Goal: Task Accomplishment & Management: Manage account settings

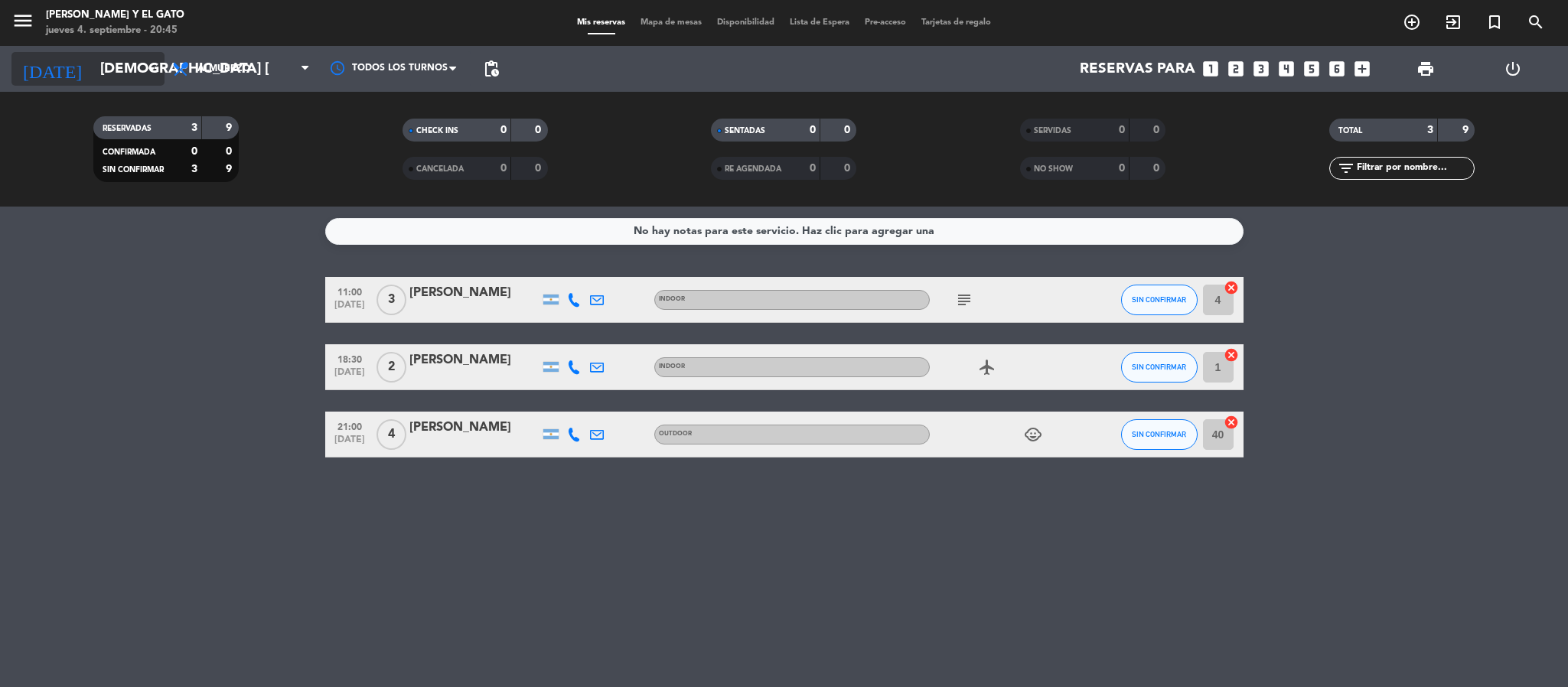
click at [122, 74] on input "[DEMOGRAPHIC_DATA] [DATE]" at bounding box center [184, 69] width 184 height 32
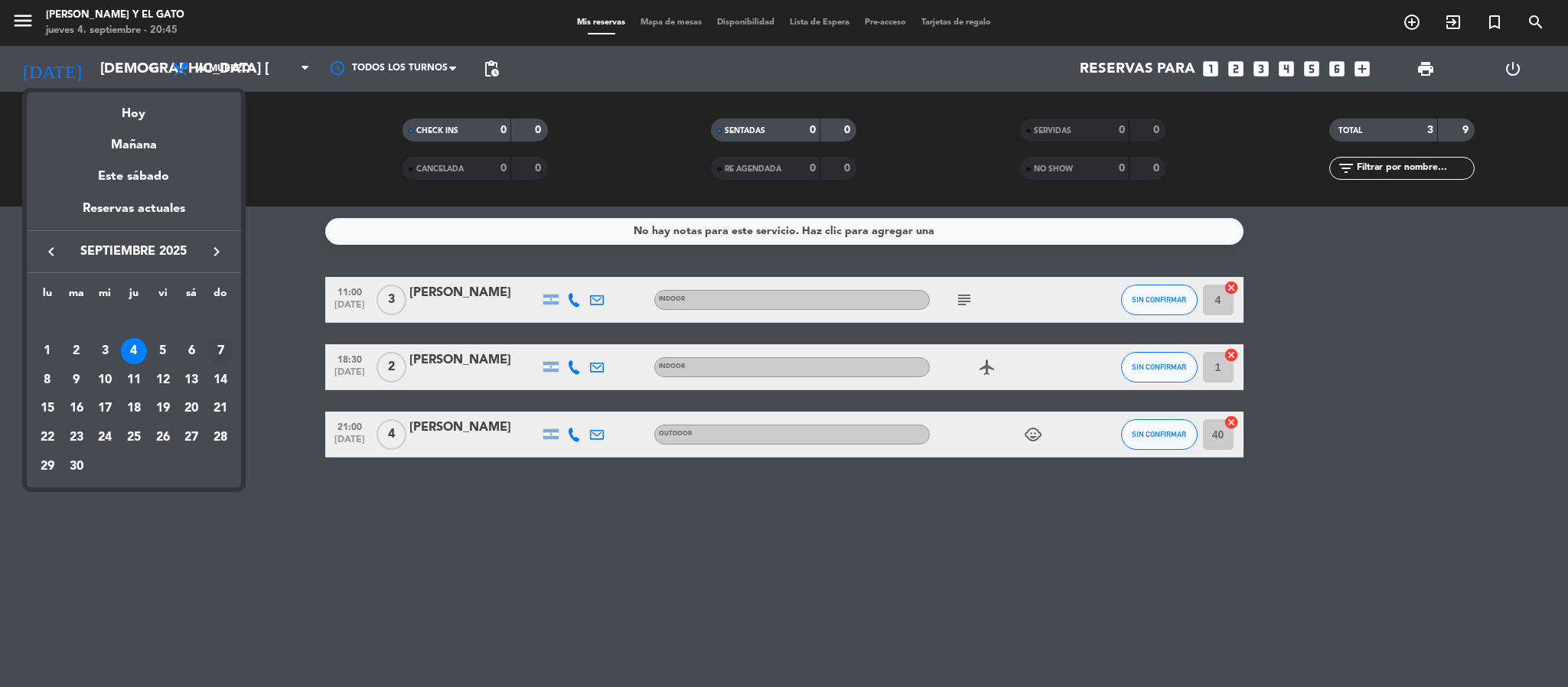
click at [225, 345] on div "7" at bounding box center [220, 352] width 26 height 26
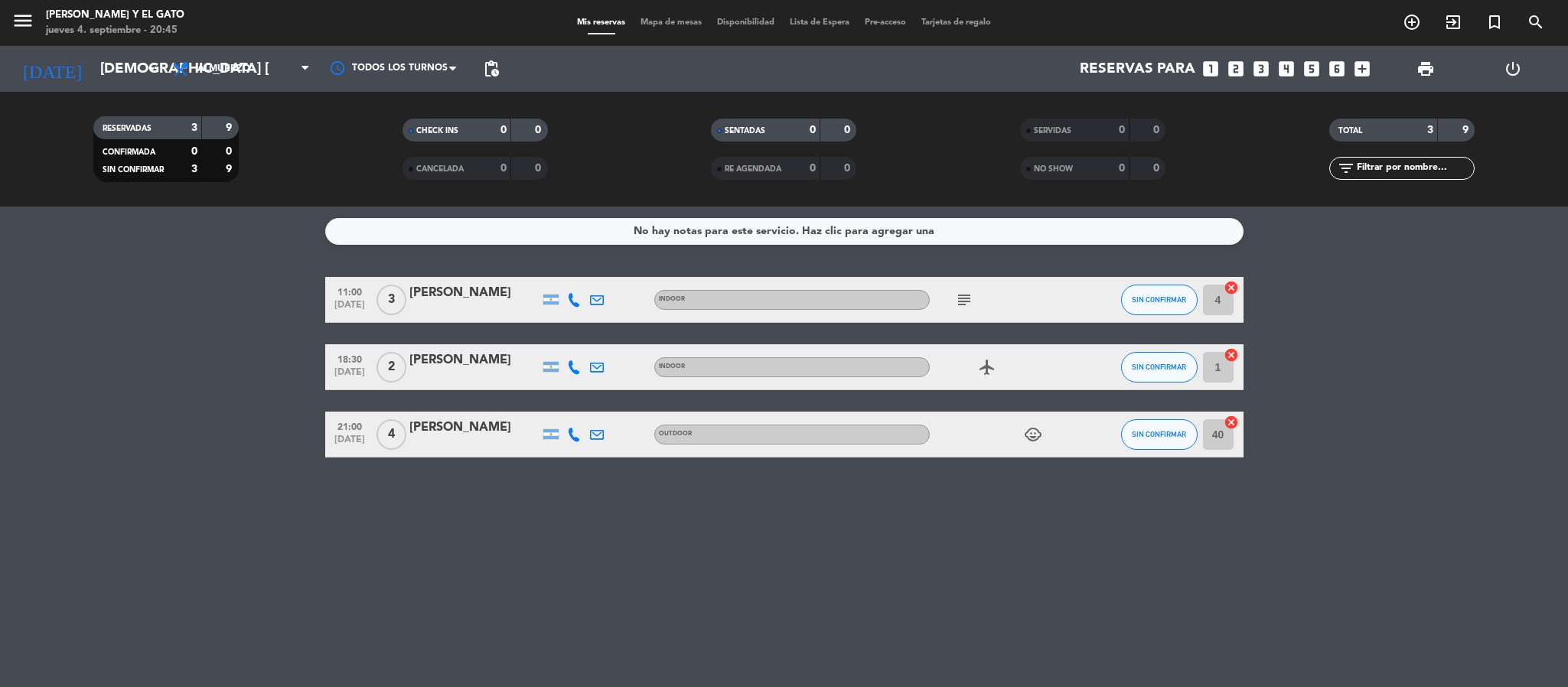
type input "dom. [DATE]"
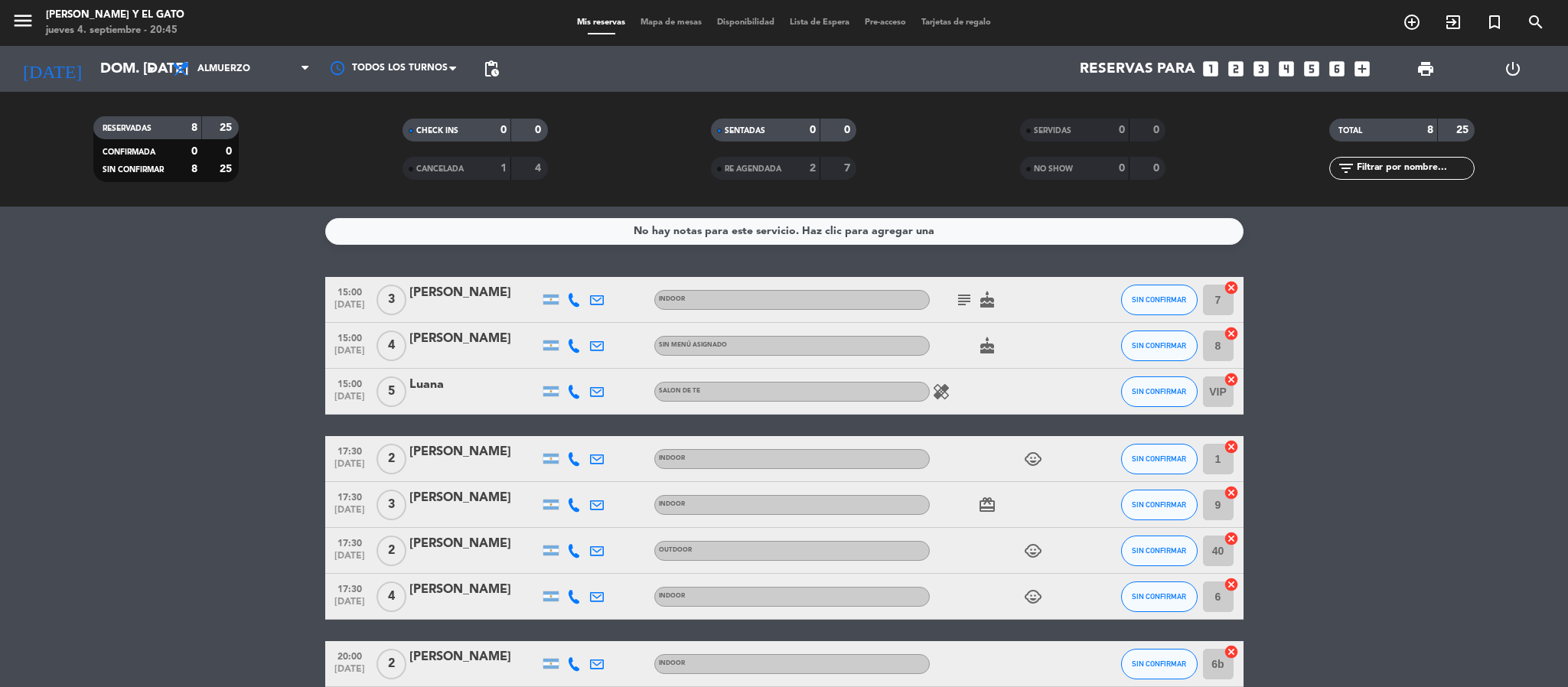
click at [457, 291] on div "[PERSON_NAME]" at bounding box center [475, 293] width 130 height 20
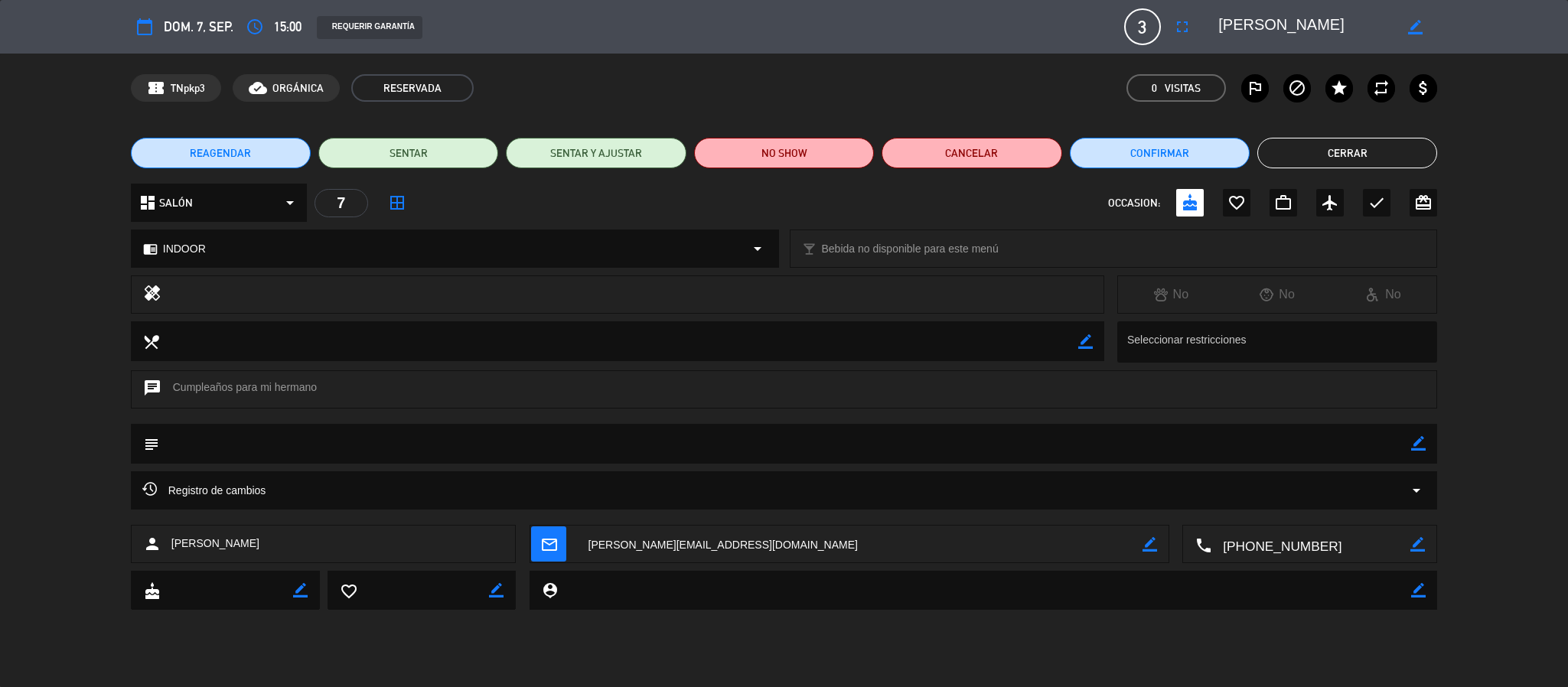
click at [223, 152] on span "REAGENDAR" at bounding box center [220, 153] width 61 height 16
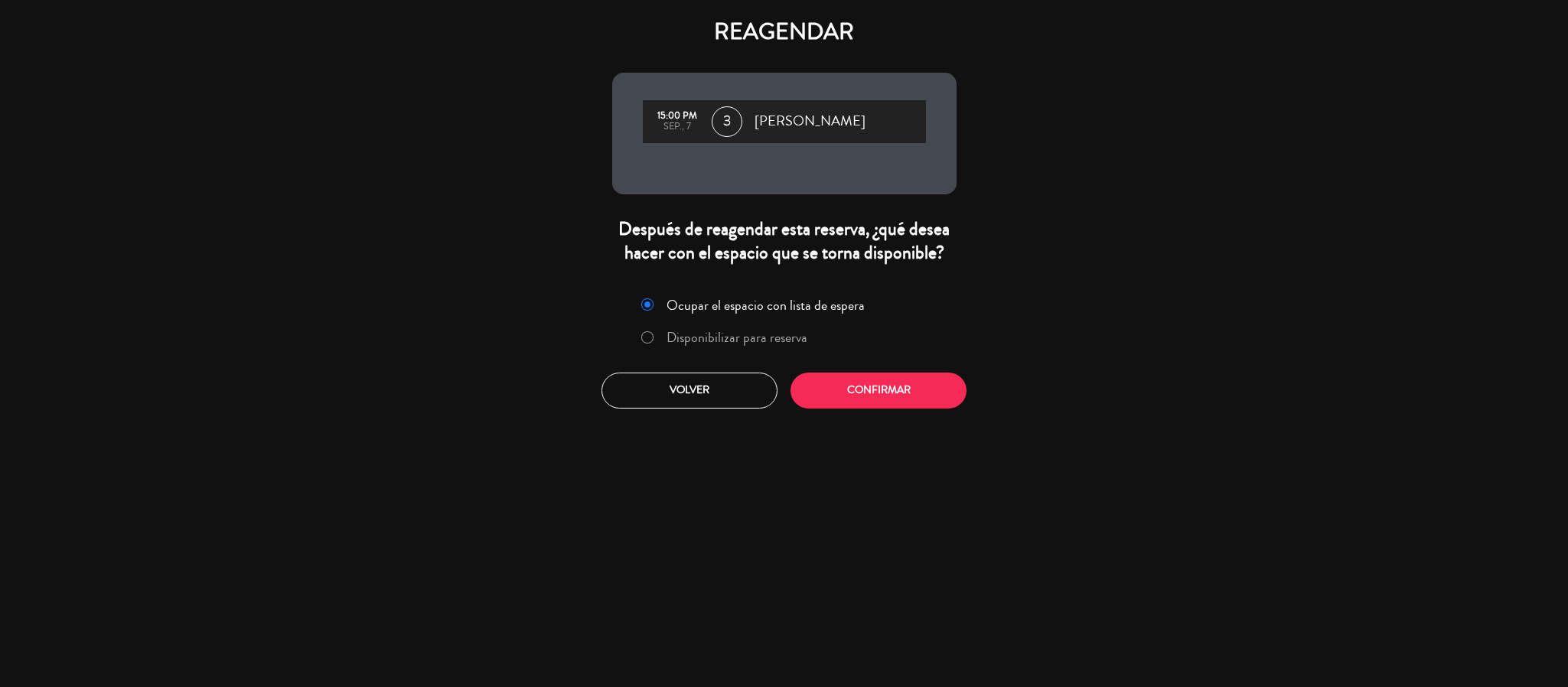
drag, startPoint x: 777, startPoint y: 342, endPoint x: 799, endPoint y: 362, distance: 29.7
click at [777, 340] on label "Disponibilizar para reserva" at bounding box center [737, 337] width 141 height 14
click at [859, 388] on button "Confirmar" at bounding box center [878, 391] width 176 height 36
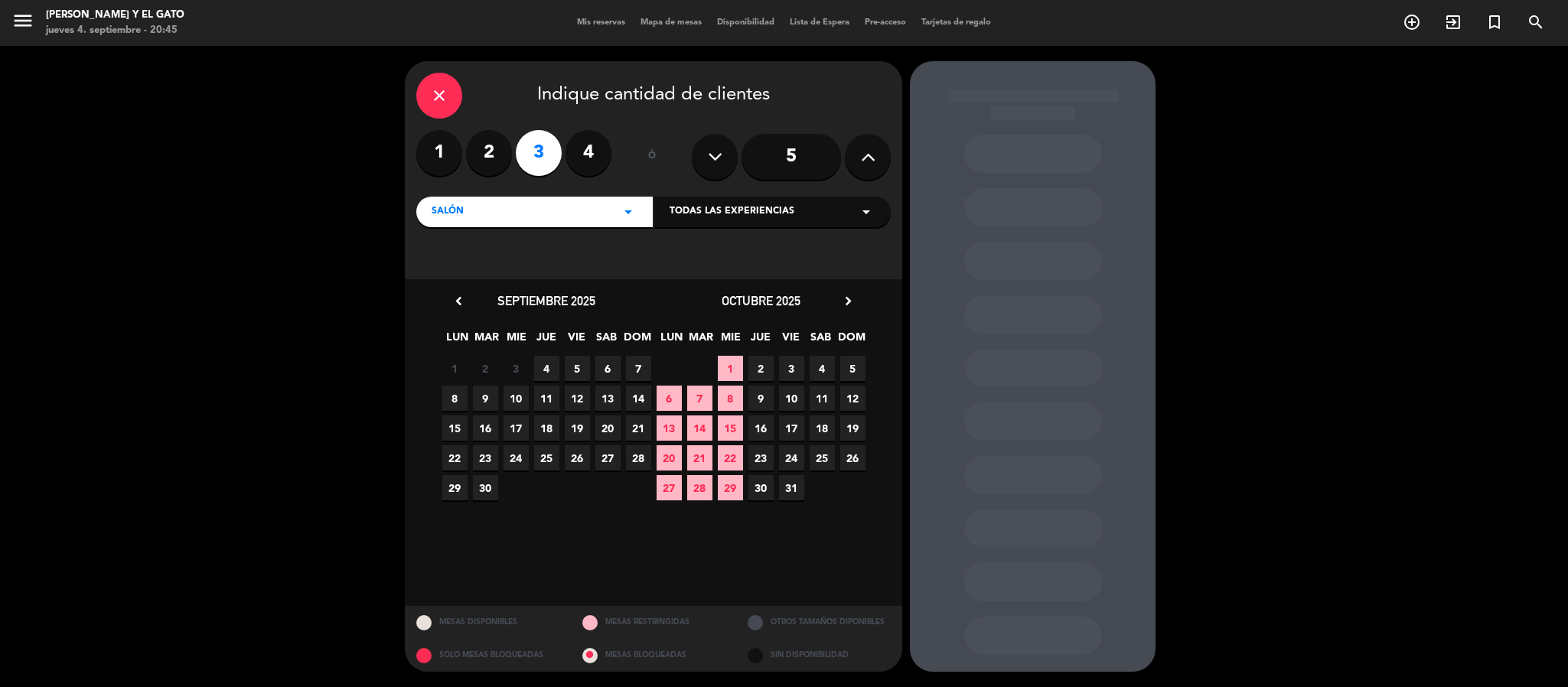
click at [638, 359] on span "7" at bounding box center [638, 368] width 26 height 26
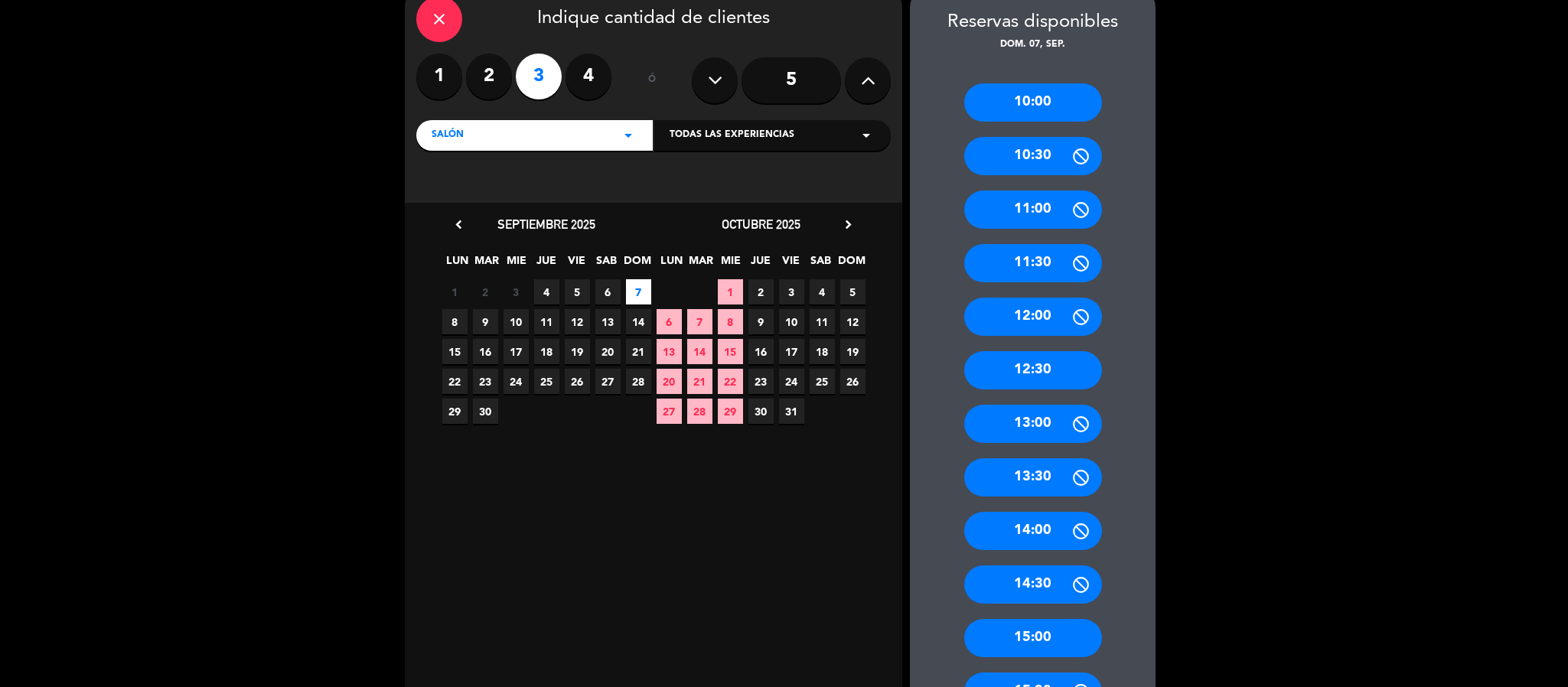
scroll to position [115, 0]
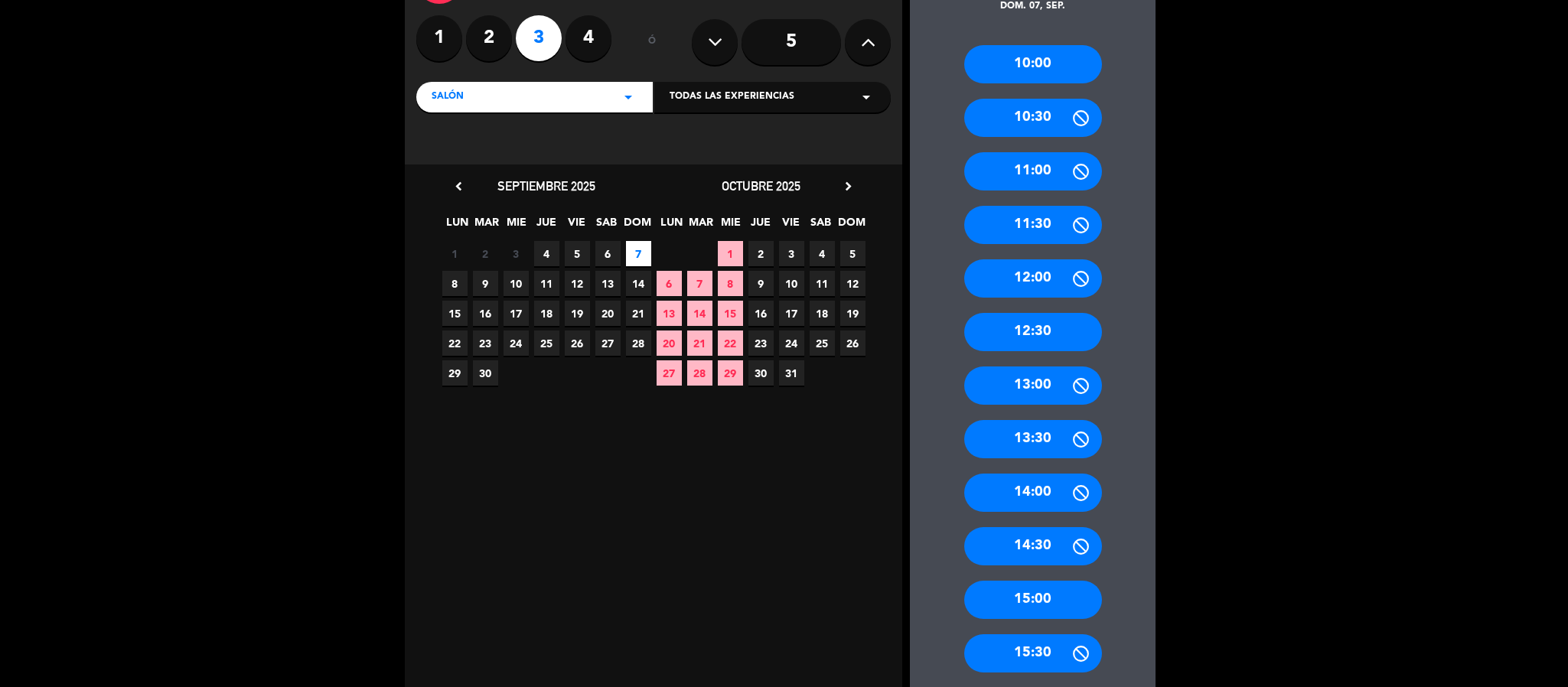
click at [1017, 330] on div "12:30" at bounding box center [1033, 332] width 138 height 38
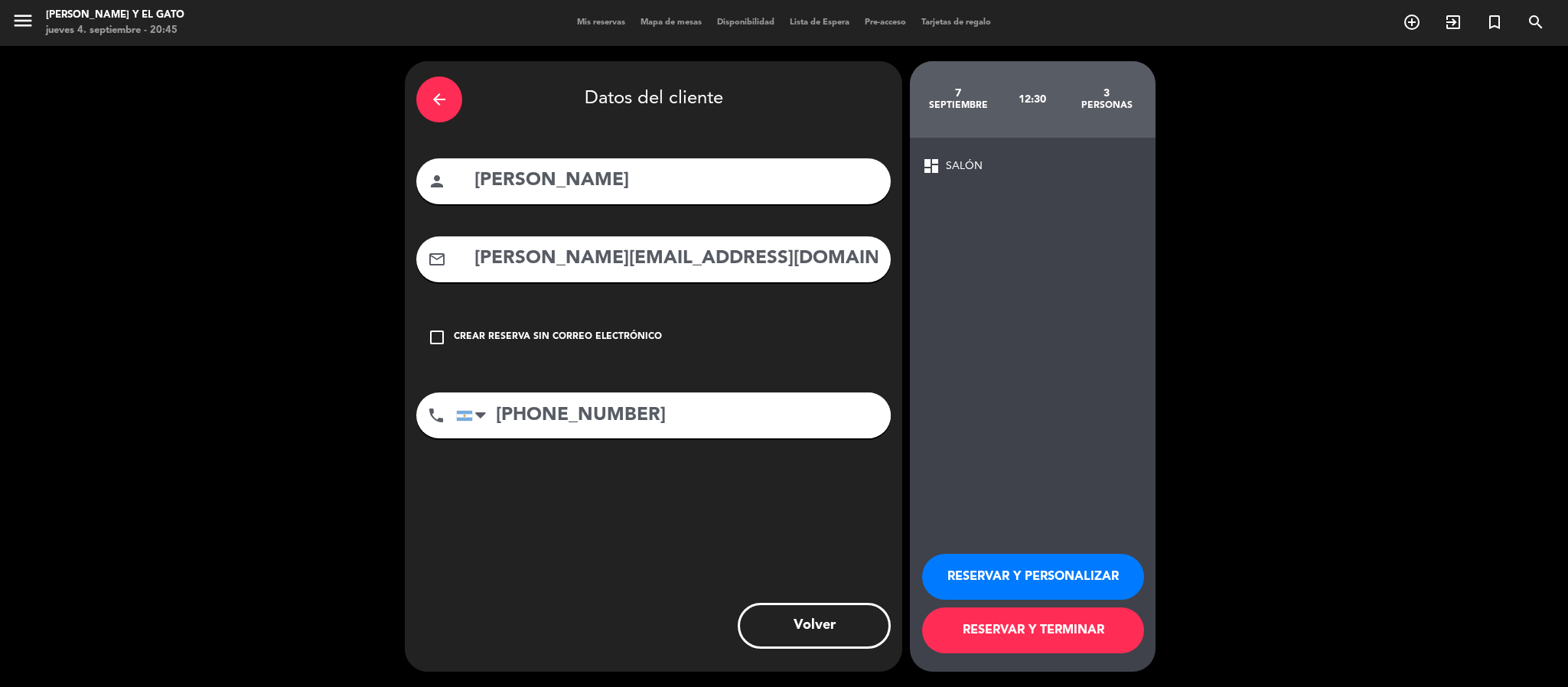
scroll to position [0, 0]
click at [1068, 633] on button "RESERVAR Y TERMINAR" at bounding box center [1033, 631] width 222 height 46
